Goal: Task Accomplishment & Management: Manage account settings

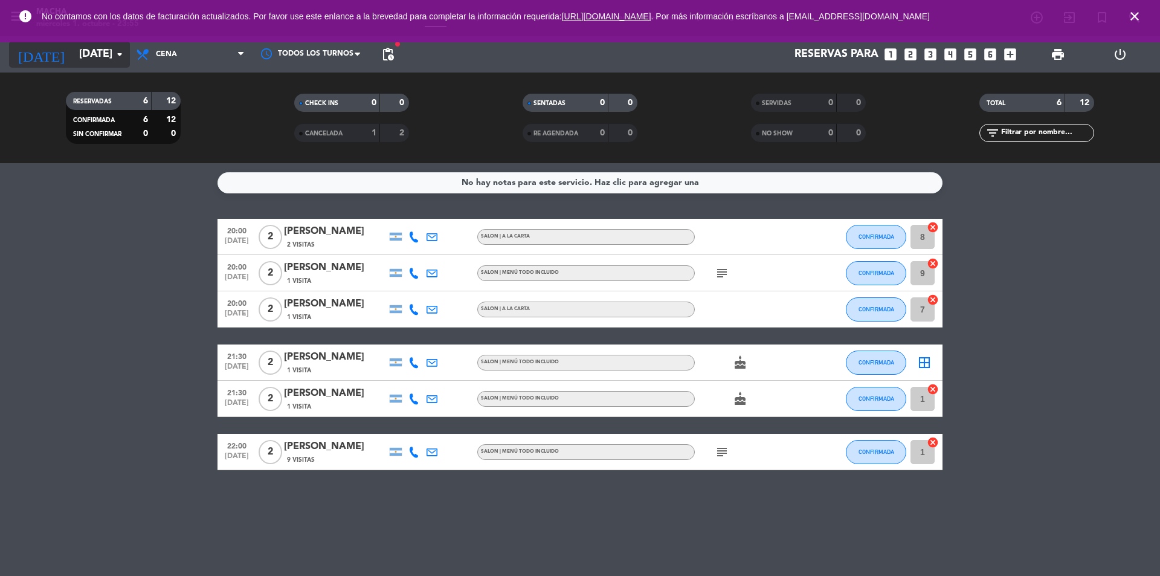
click at [87, 56] on input "[DATE]" at bounding box center [143, 54] width 140 height 24
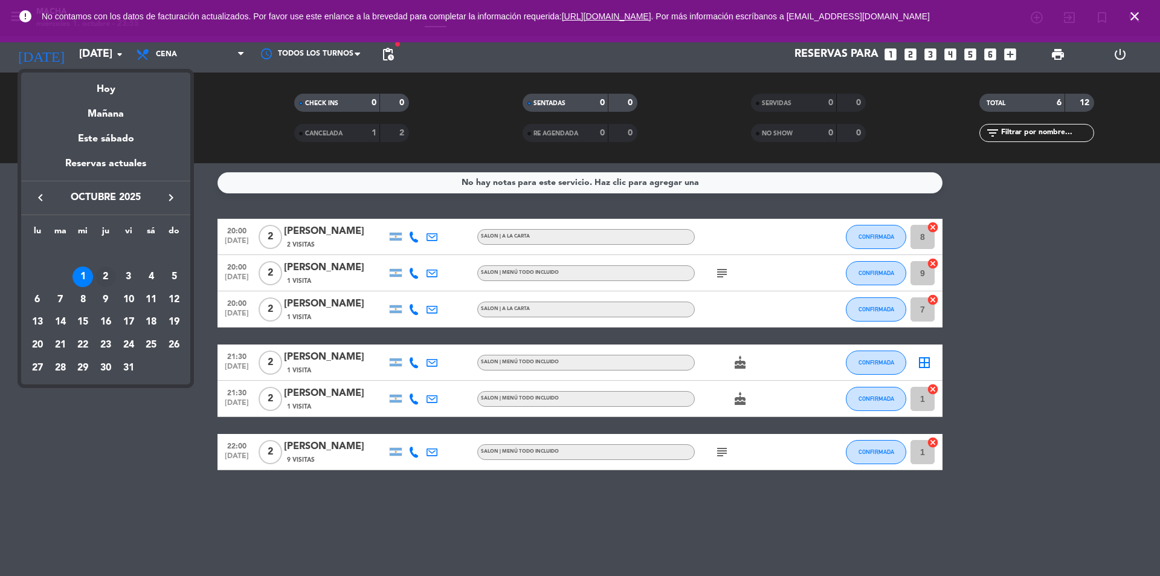
click at [105, 279] on div "2" at bounding box center [105, 277] width 21 height 21
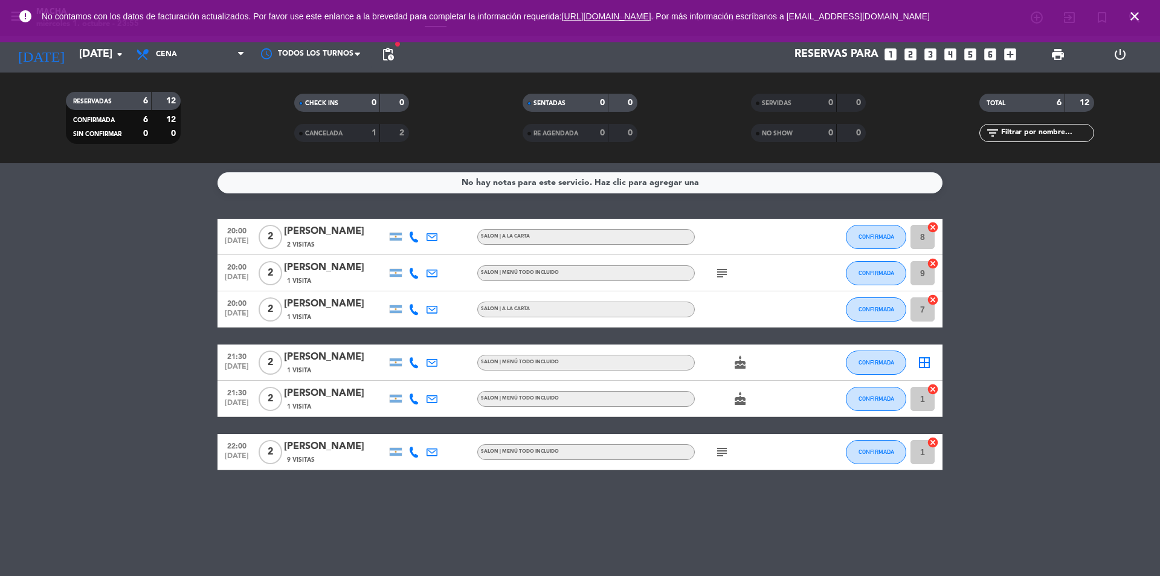
type input "[DEMOGRAPHIC_DATA][DATE]"
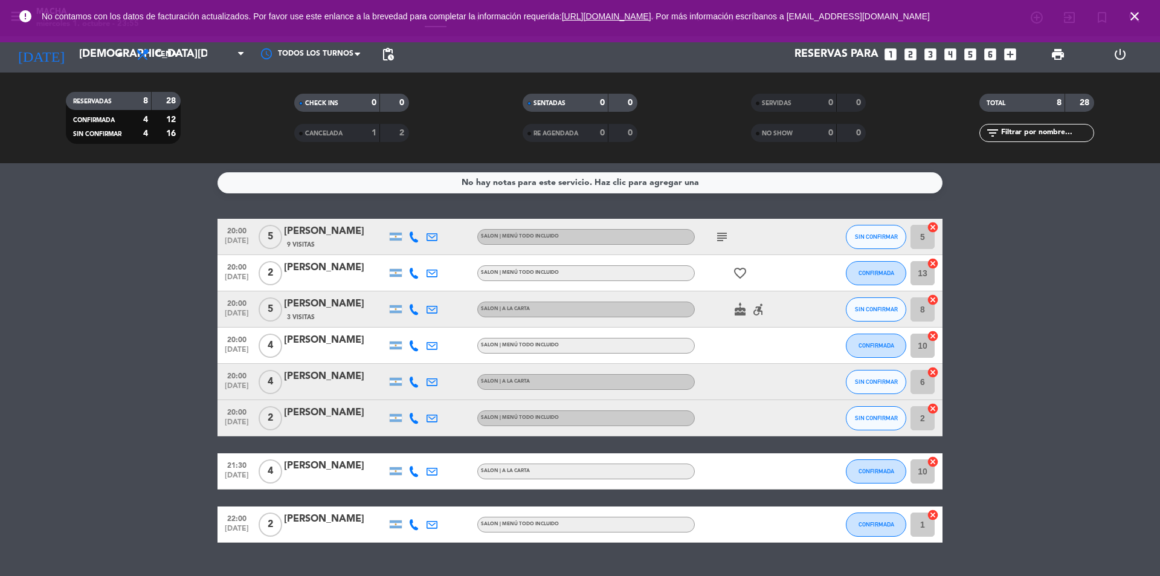
click at [720, 244] on icon "subject" at bounding box center [722, 237] width 15 height 15
click at [784, 235] on div "subject Estaríamos llegando 20.30 hs" at bounding box center [749, 237] width 109 height 36
drag, startPoint x: 792, startPoint y: 237, endPoint x: 729, endPoint y: 236, distance: 63.5
click at [791, 237] on div "subject" at bounding box center [749, 237] width 109 height 36
click at [381, 238] on div "[PERSON_NAME]" at bounding box center [335, 232] width 103 height 16
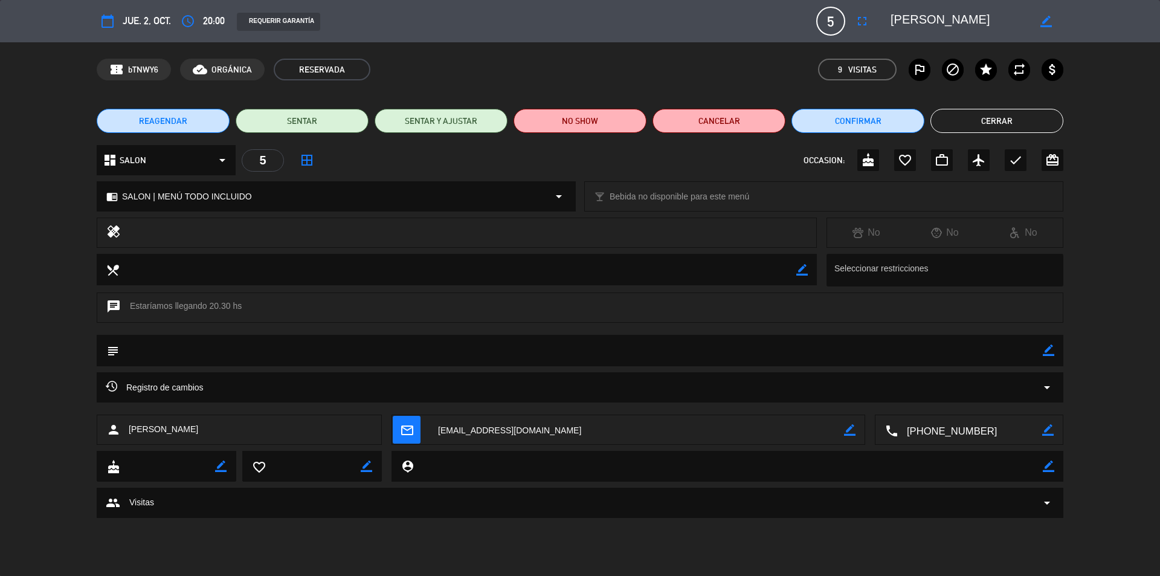
click at [1052, 354] on icon "border_color" at bounding box center [1048, 349] width 11 height 11
click at [292, 356] on textarea at bounding box center [581, 350] width 924 height 31
type textarea "mesa 6-5"
click at [1053, 355] on icon at bounding box center [1048, 349] width 11 height 11
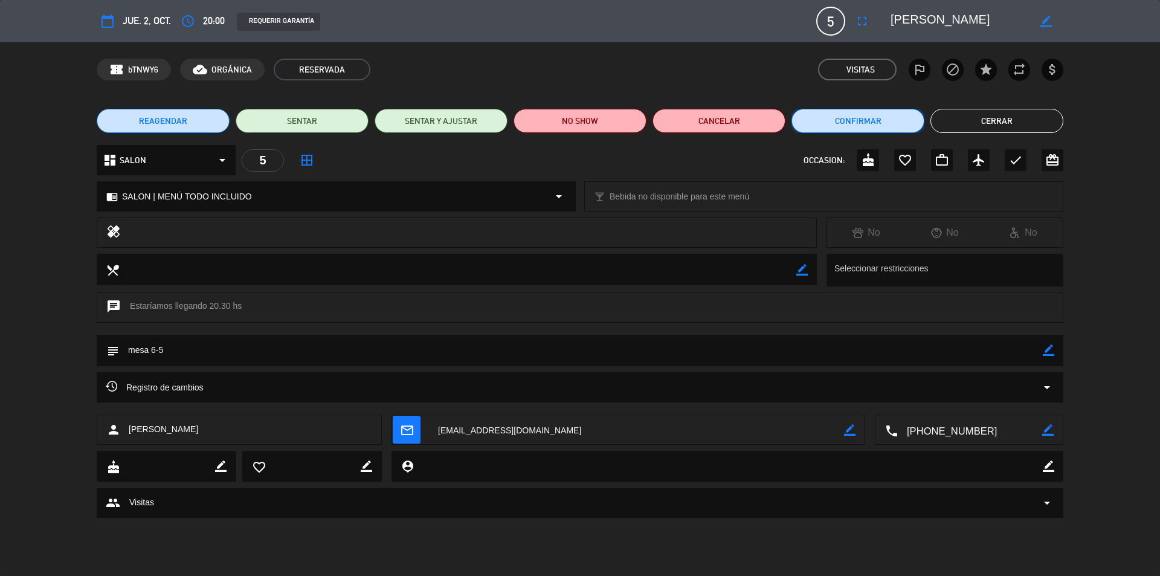
click at [855, 125] on button "Confirmar" at bounding box center [858, 121] width 133 height 24
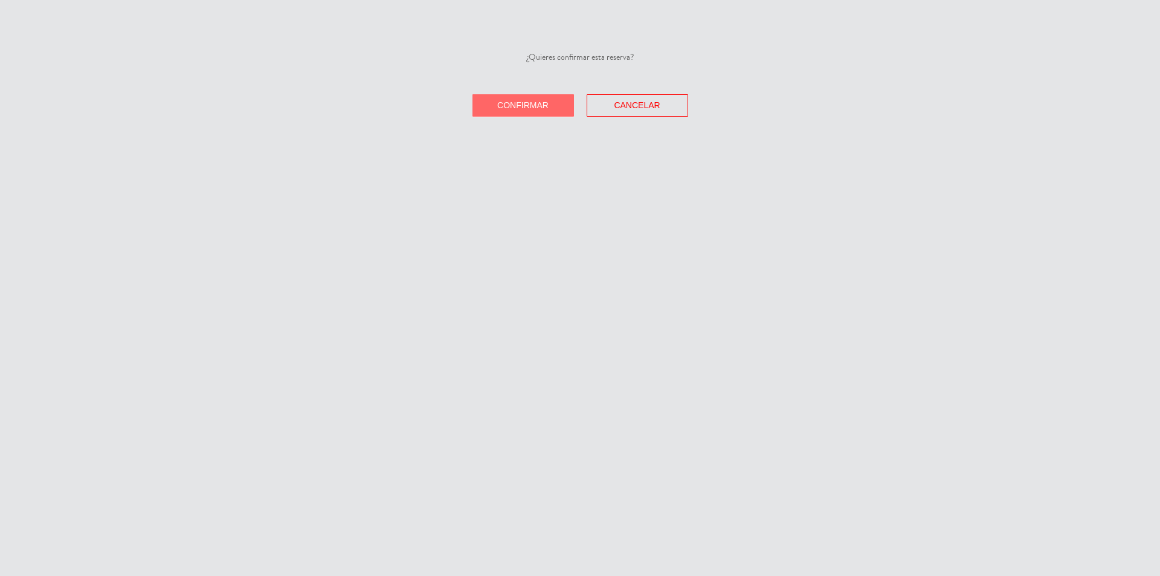
click at [543, 105] on span "Confirmar" at bounding box center [522, 105] width 51 height 10
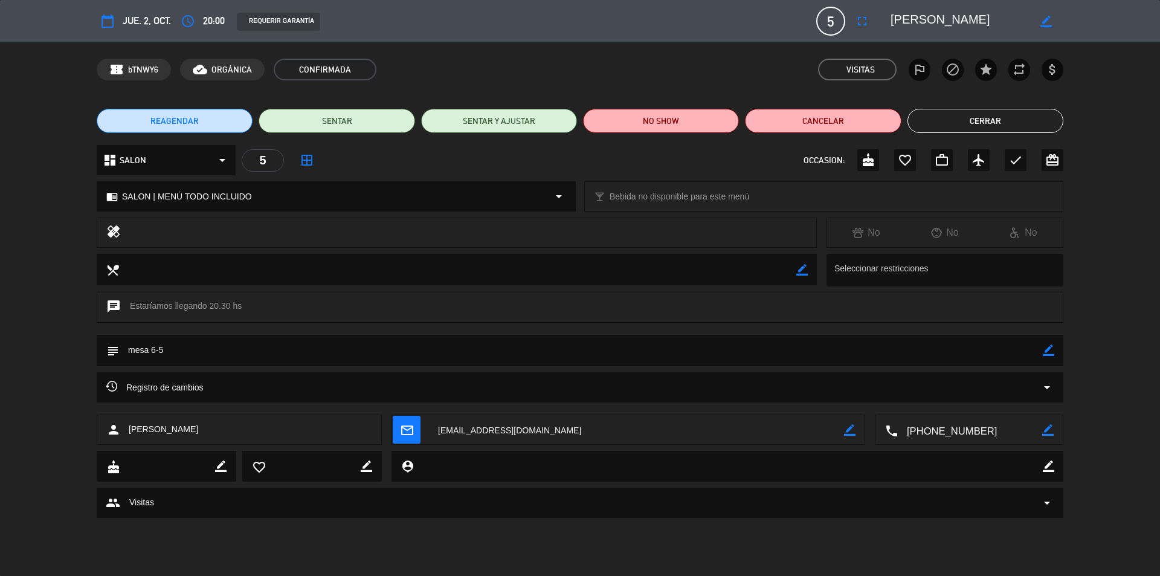
click at [966, 123] on button "Cerrar" at bounding box center [986, 121] width 156 height 24
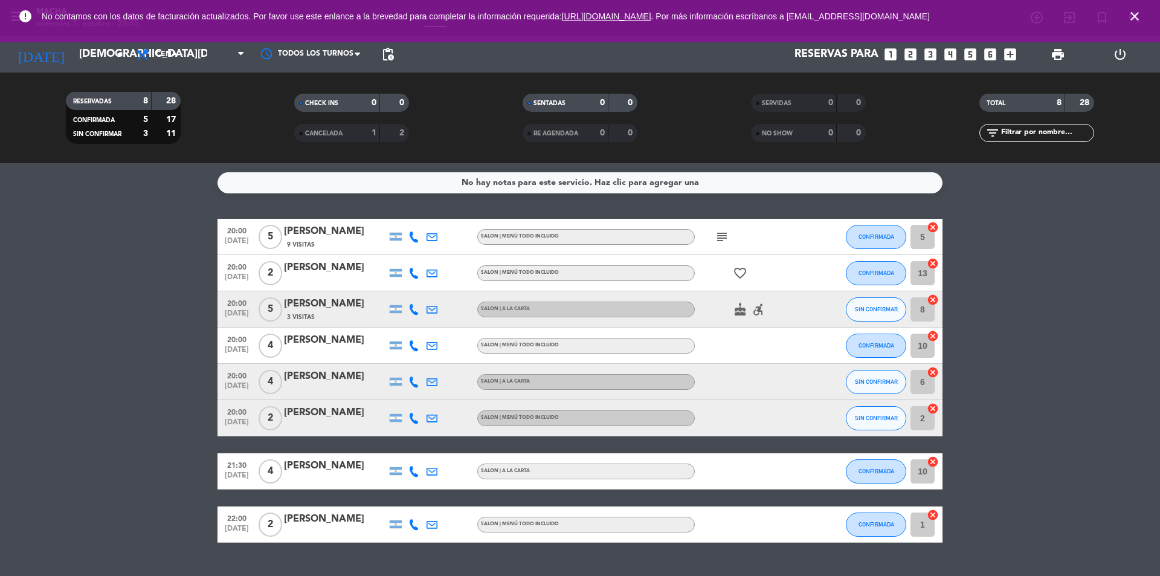
click at [731, 237] on span "subject" at bounding box center [722, 237] width 18 height 15
click at [719, 236] on icon "subject" at bounding box center [722, 237] width 15 height 15
drag, startPoint x: 719, startPoint y: 236, endPoint x: 706, endPoint y: 344, distance: 109.0
click at [720, 236] on icon "subject" at bounding box center [722, 237] width 15 height 15
